Goal: Task Accomplishment & Management: Use online tool/utility

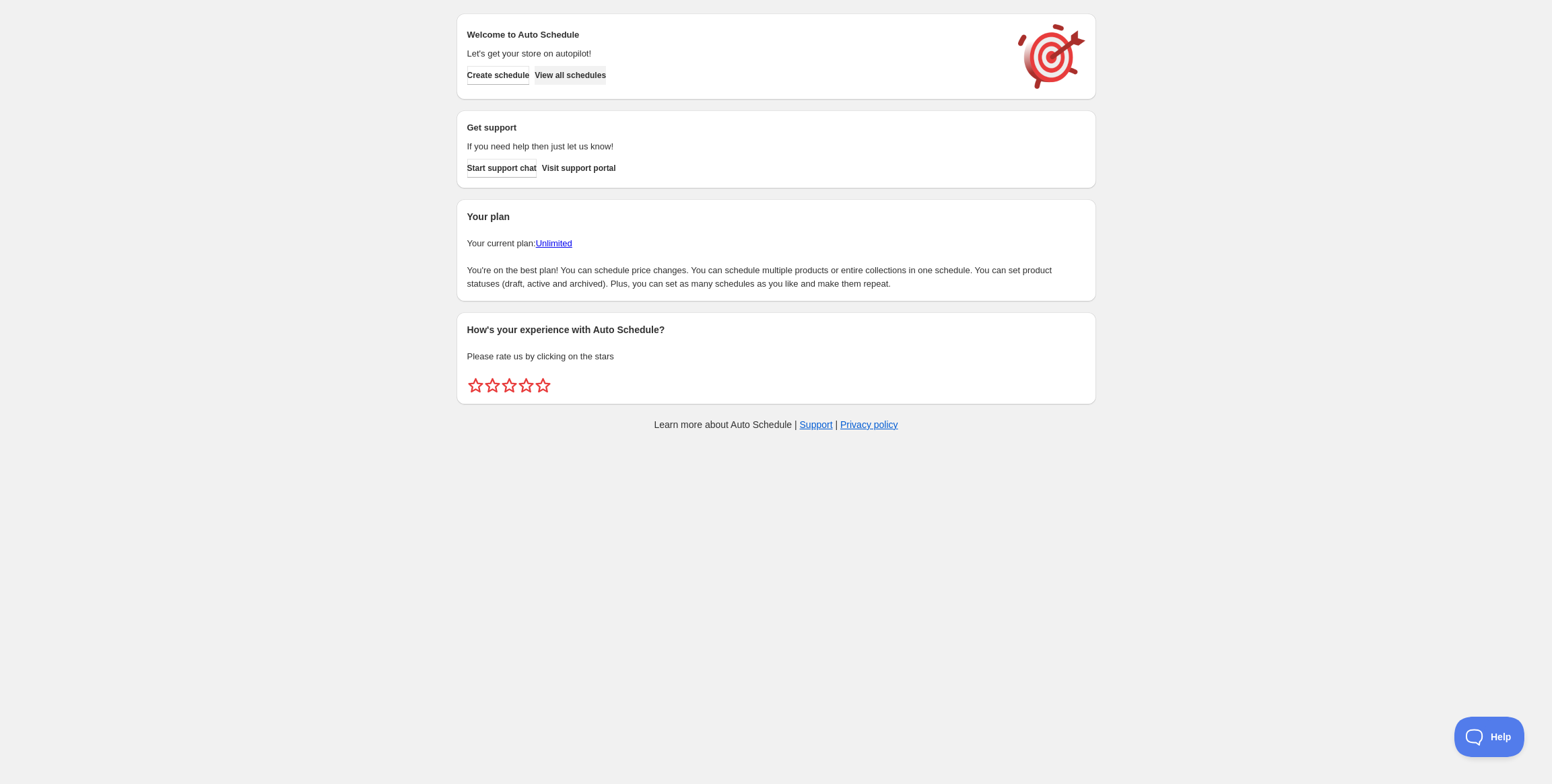
click at [606, 72] on span "View all schedules" at bounding box center [570, 75] width 71 height 11
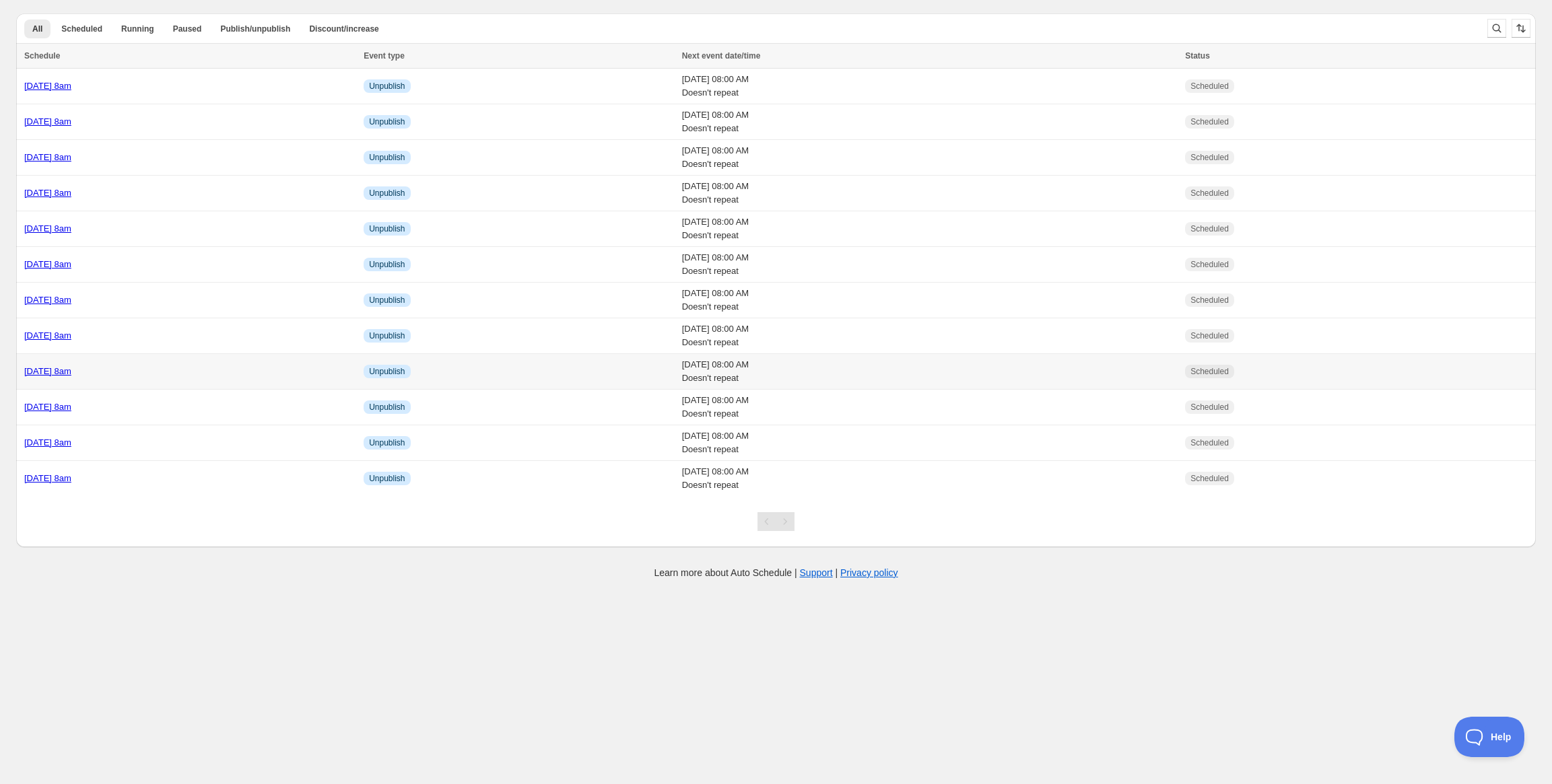
click at [71, 372] on link "[DATE] 8am" at bounding box center [47, 371] width 47 height 10
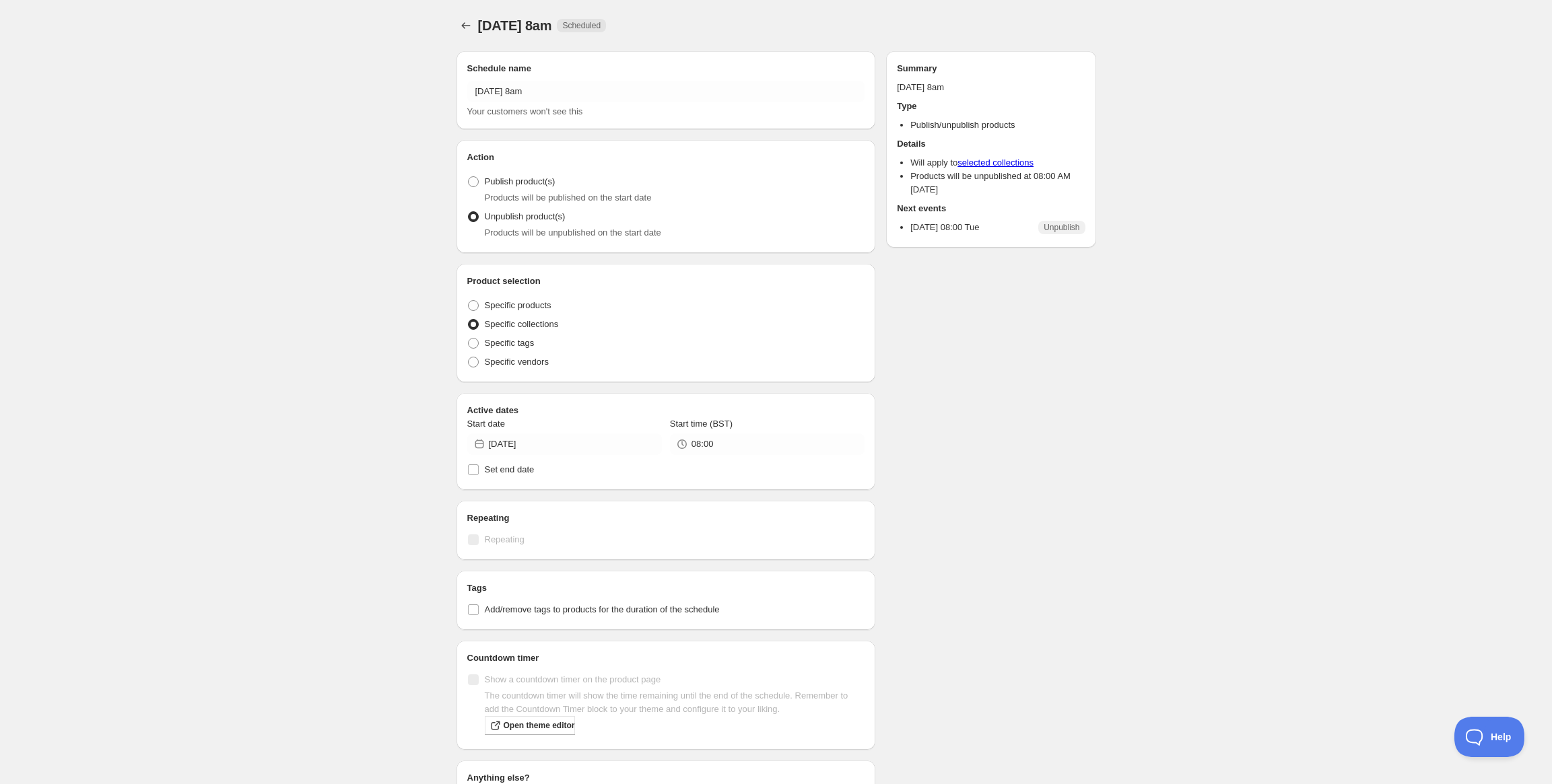
radio input "true"
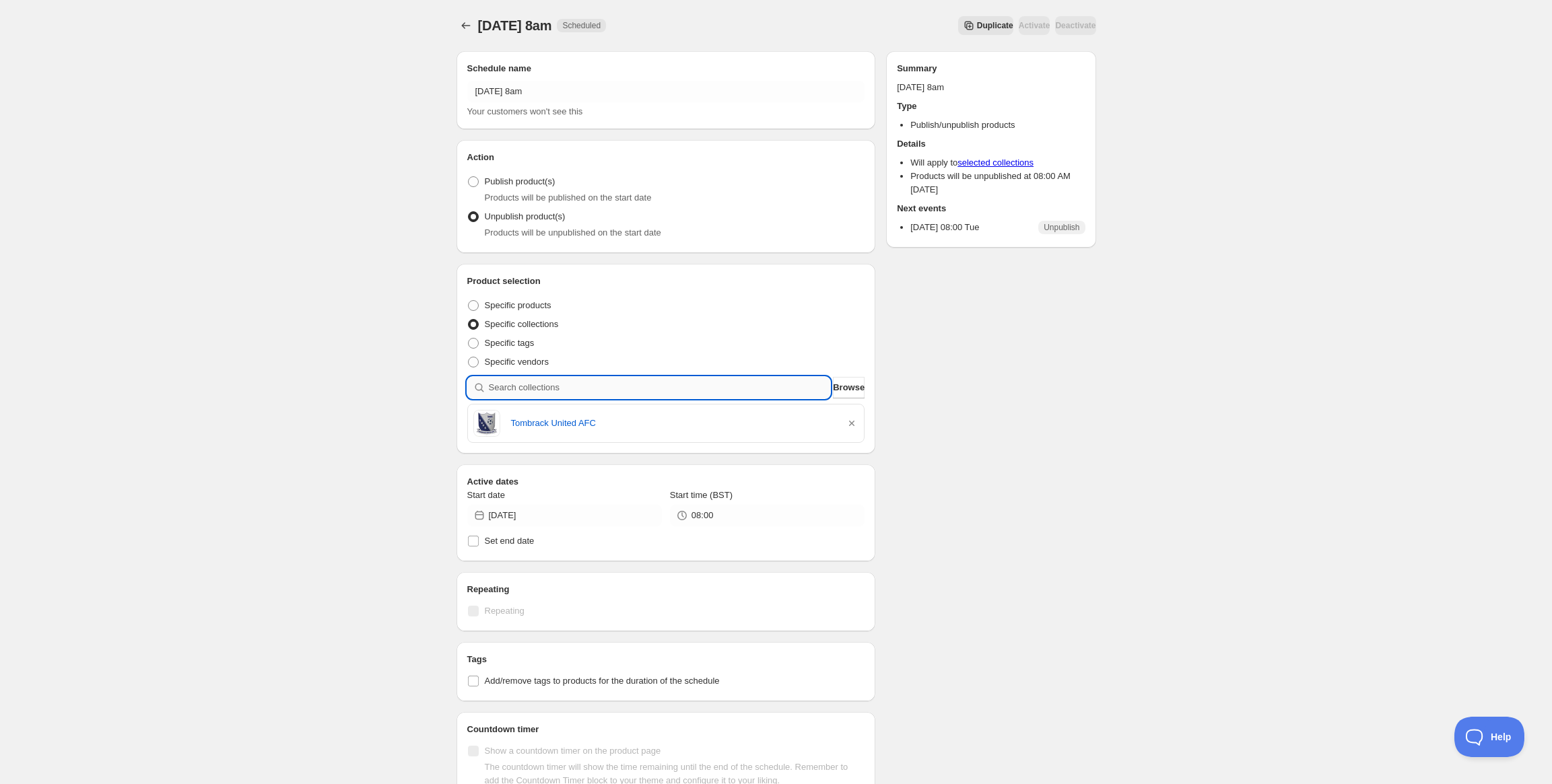
click at [612, 393] on input "search" at bounding box center [660, 388] width 342 height 21
paste input "St Brigids PS Glassdrummond Leavers"
type input "St Brigids PS Glassdrummond Leavers"
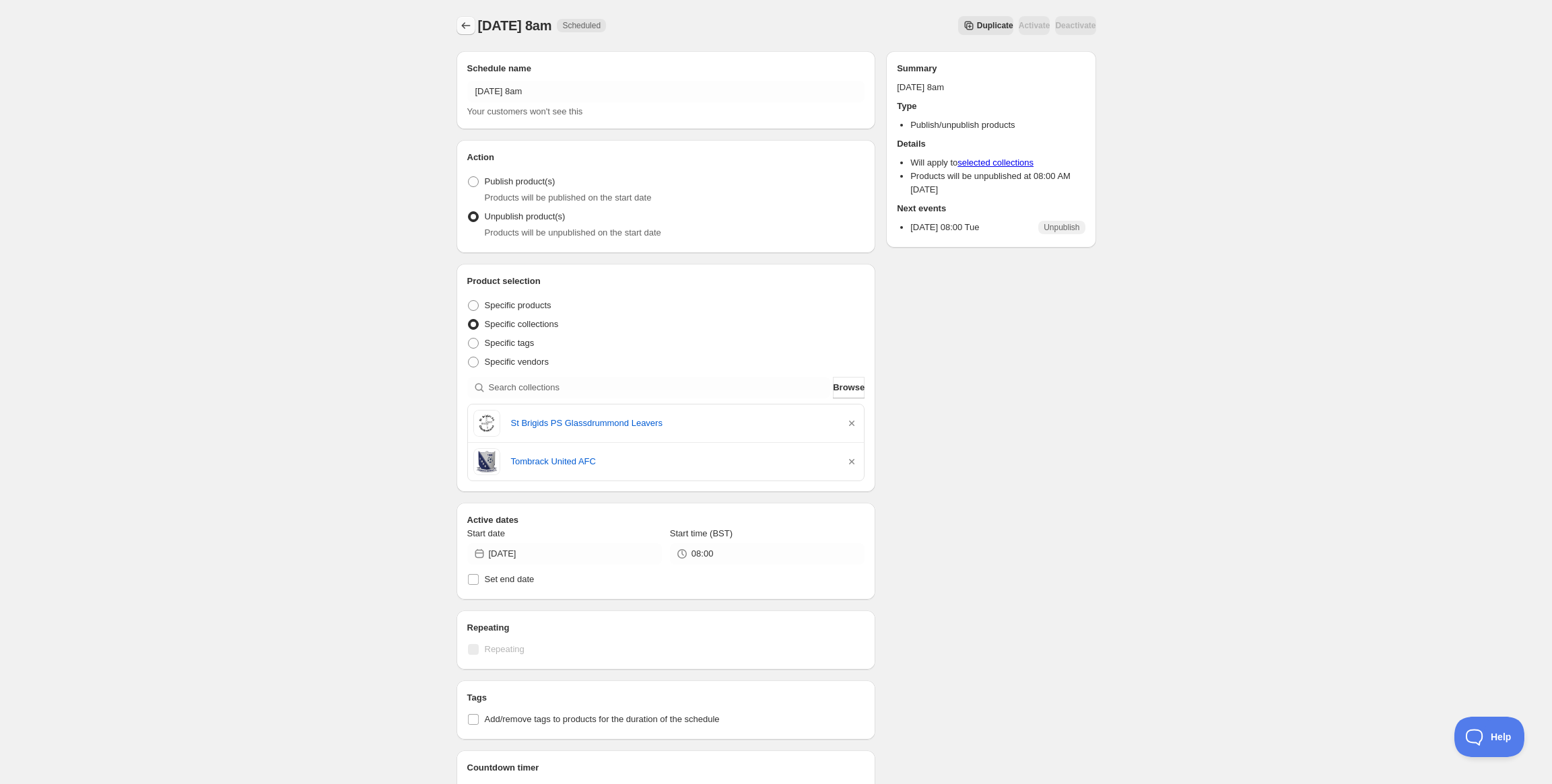
click at [454, 23] on div "[DATE] 8am. This page is ready [DATE] 8am Scheduled Duplicate Activate Deactiva…" at bounding box center [776, 522] width 672 height 1044
click at [463, 24] on icon "Schedules" at bounding box center [466, 26] width 14 height 14
